Goal: Transaction & Acquisition: Subscribe to service/newsletter

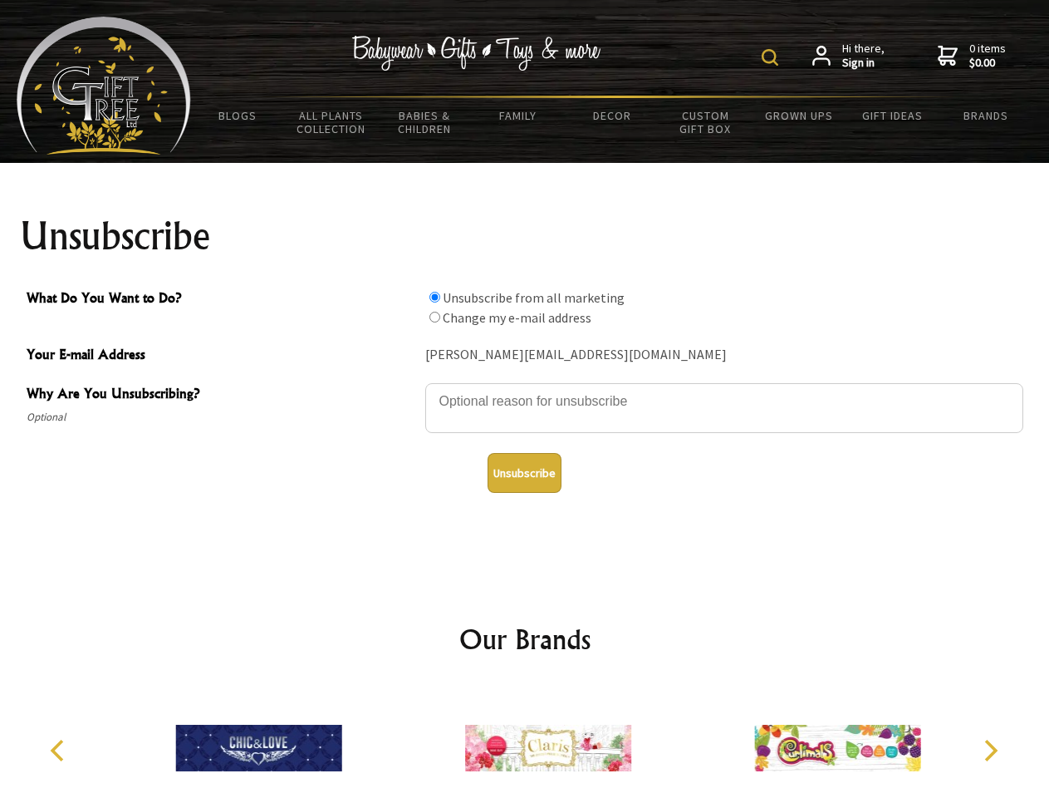
click at [773, 57] on img at bounding box center [770, 57] width 17 height 17
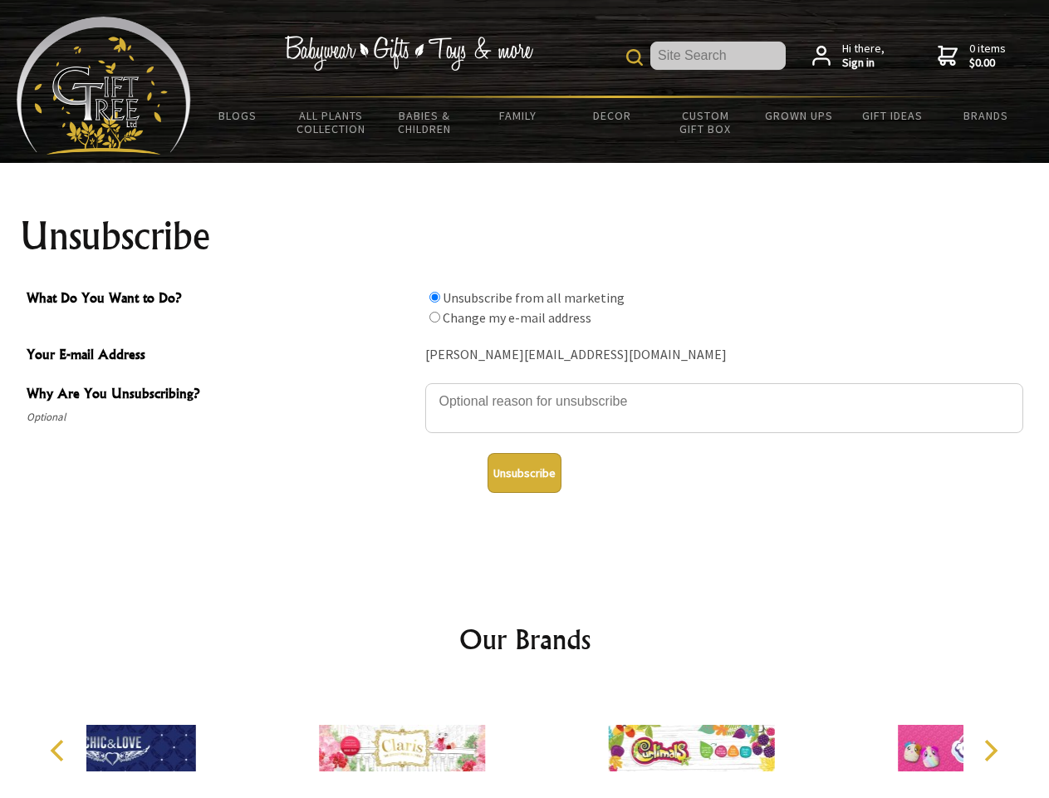
click at [525, 389] on textarea "Why Are You Unsubscribing?" at bounding box center [724, 408] width 598 height 50
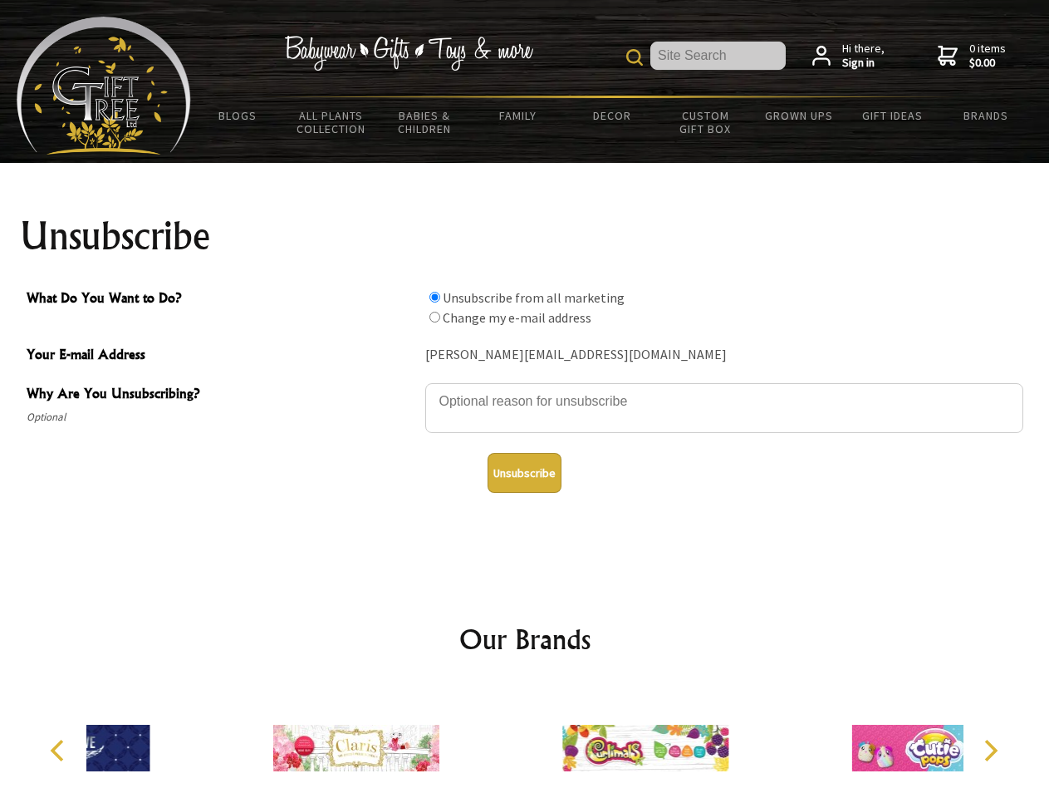
click at [435, 297] on input "What Do You Want to Do?" at bounding box center [435, 297] width 11 height 11
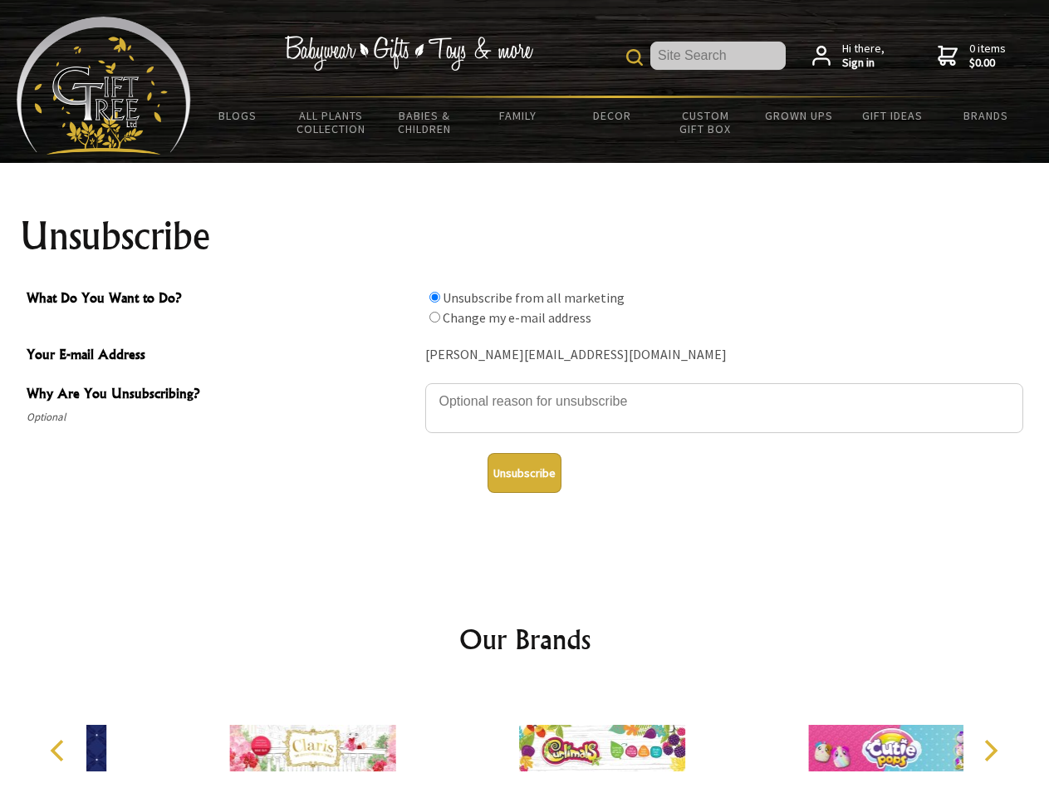
click at [435, 317] on input "What Do You Want to Do?" at bounding box center [435, 317] width 11 height 11
radio input "true"
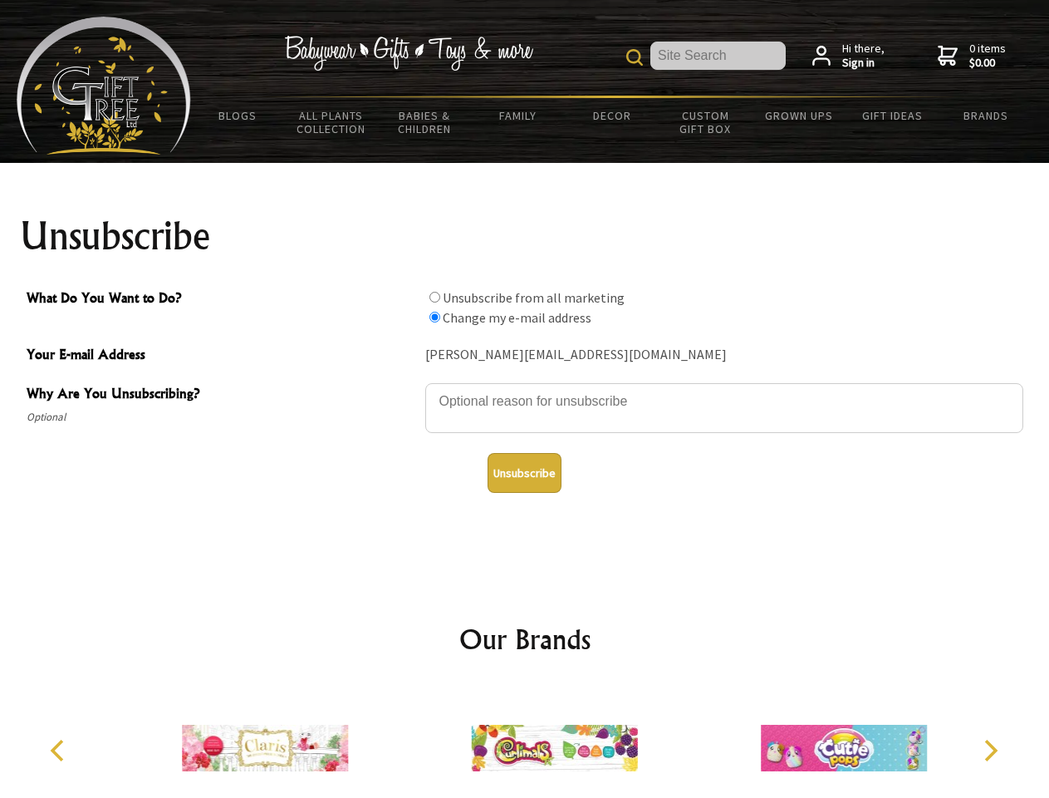
click at [524, 473] on button "Unsubscribe" at bounding box center [525, 473] width 74 height 40
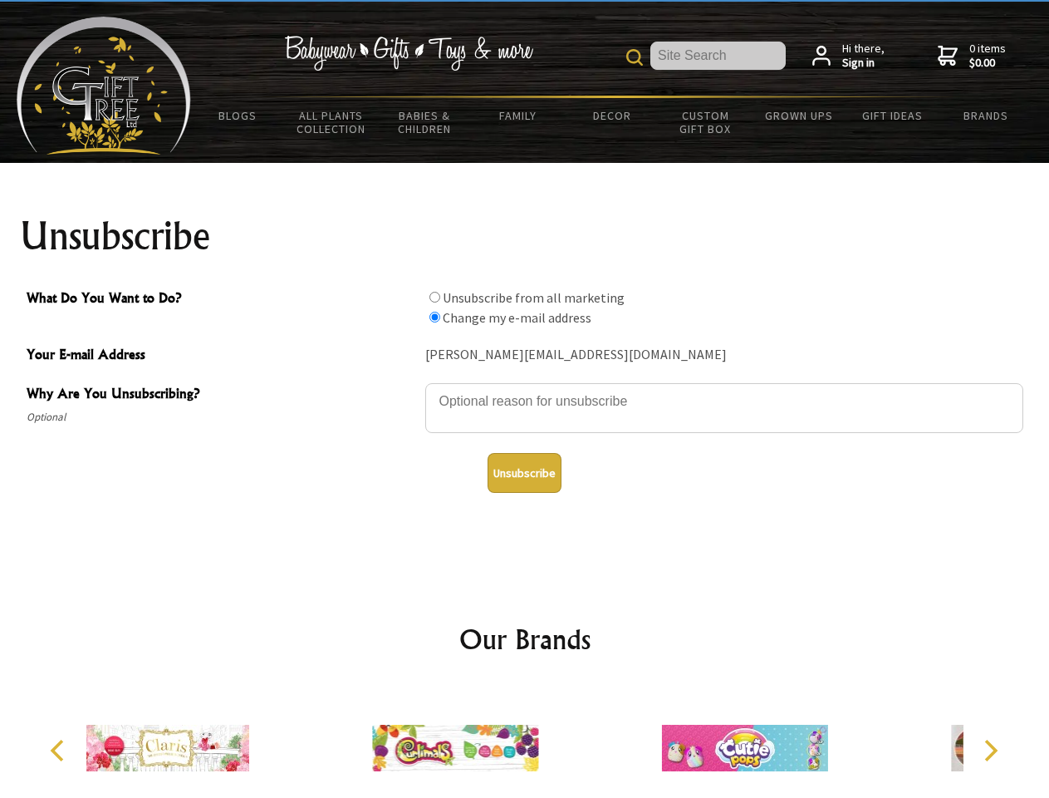
click at [60, 750] on icon "Previous" at bounding box center [59, 750] width 22 height 22
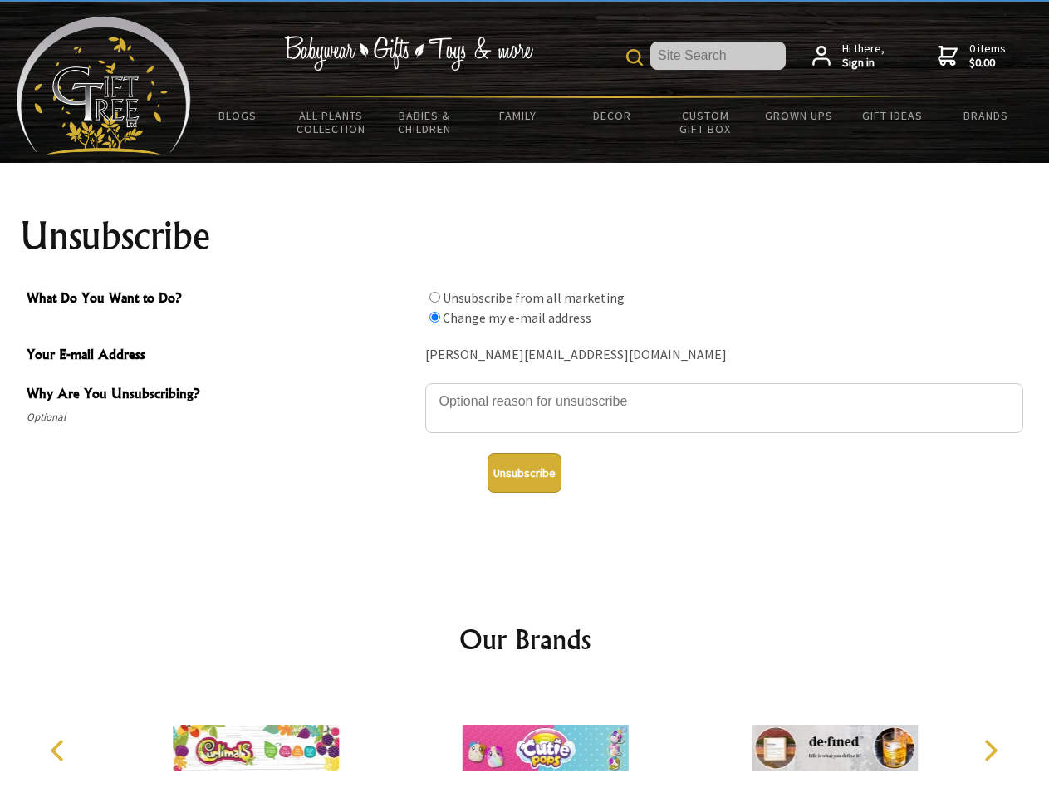
click at [990, 750] on icon "Next" at bounding box center [990, 750] width 22 height 22
